Goal: Task Accomplishment & Management: Manage account settings

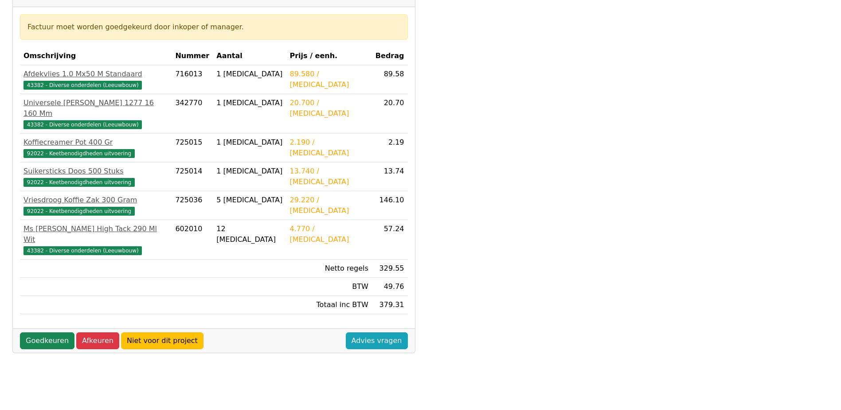
scroll to position [177, 0]
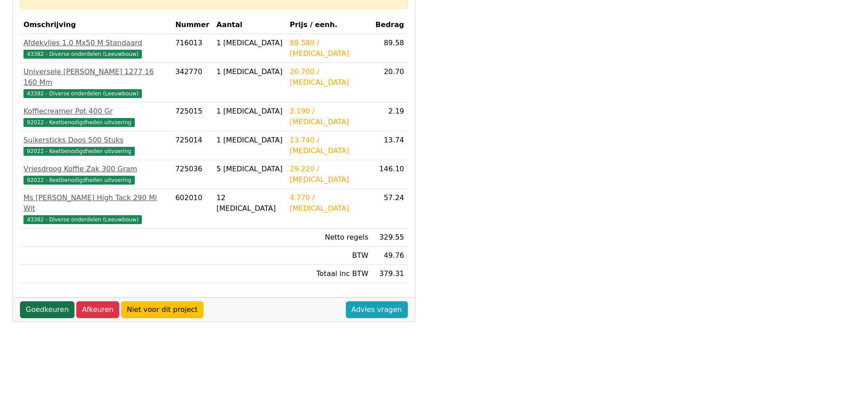
click at [49, 301] on link "Goedkeuren" at bounding box center [47, 309] width 55 height 17
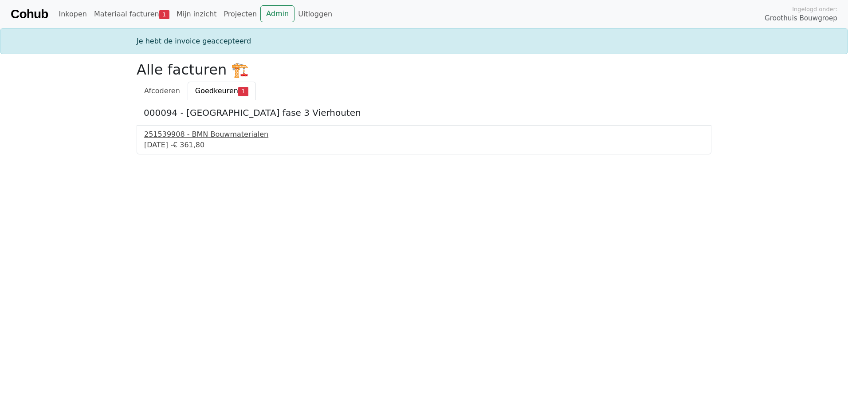
click at [185, 143] on div "4 september 2025 - € 361,80" at bounding box center [423, 145] width 559 height 11
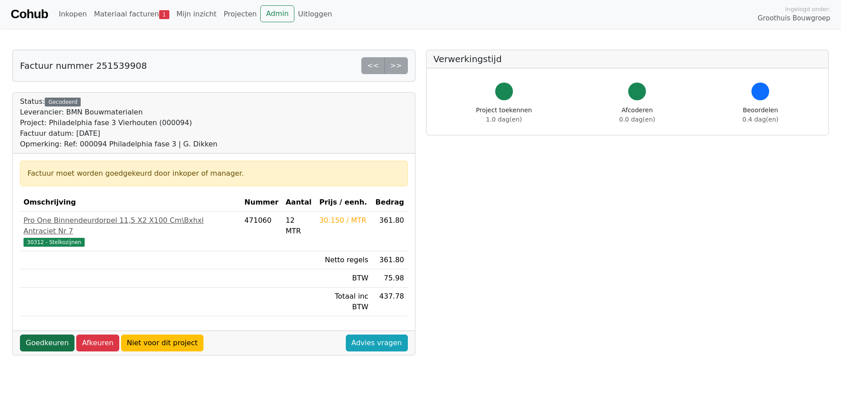
click at [50, 334] on link "Goedkeuren" at bounding box center [47, 342] width 55 height 17
